Goal: Use online tool/utility: Utilize a website feature to perform a specific function

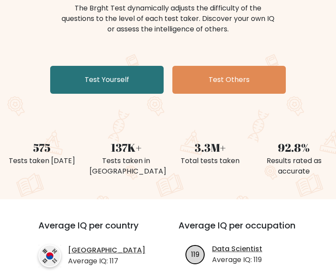
scroll to position [113, 0]
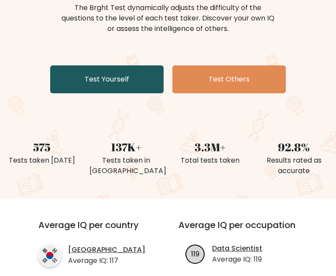
click at [138, 75] on link "Test Yourself" at bounding box center [106, 79] width 113 height 28
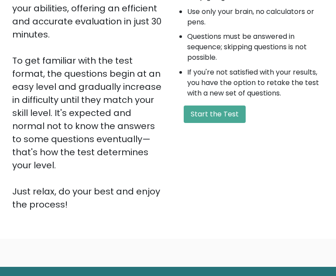
scroll to position [225, 0]
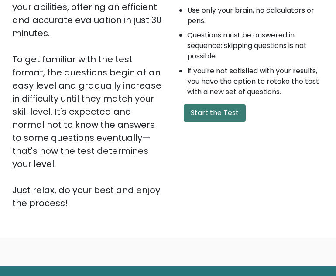
click at [206, 110] on button "Start the Test" at bounding box center [215, 112] width 62 height 17
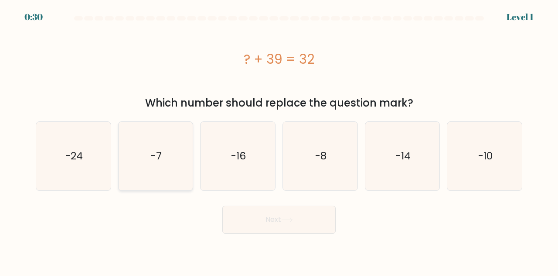
click at [185, 164] on icon "-7" at bounding box center [156, 156] width 68 height 68
click at [279, 140] on input "b. -7" at bounding box center [279, 139] width 0 height 2
radio input "true"
click at [272, 215] on button "Next" at bounding box center [278, 219] width 113 height 28
